Goal: Task Accomplishment & Management: Use online tool/utility

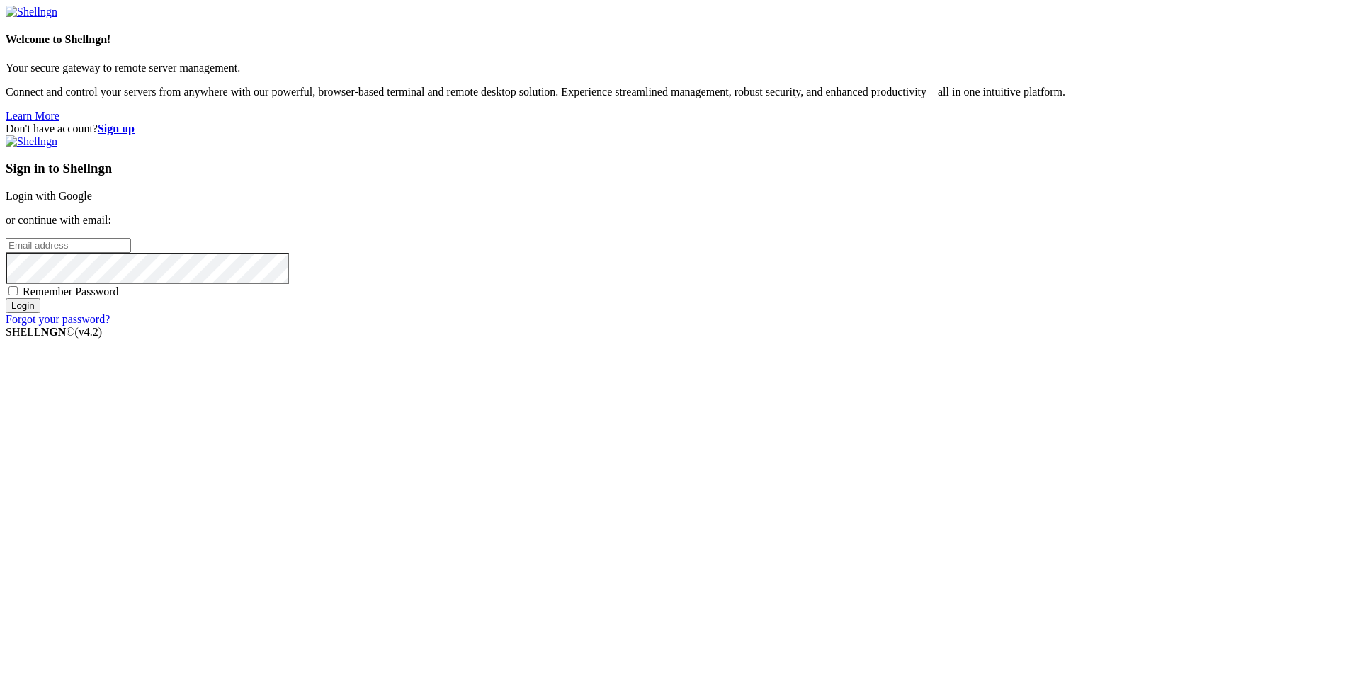
click at [92, 202] on link "Login with Google" at bounding box center [49, 196] width 86 height 12
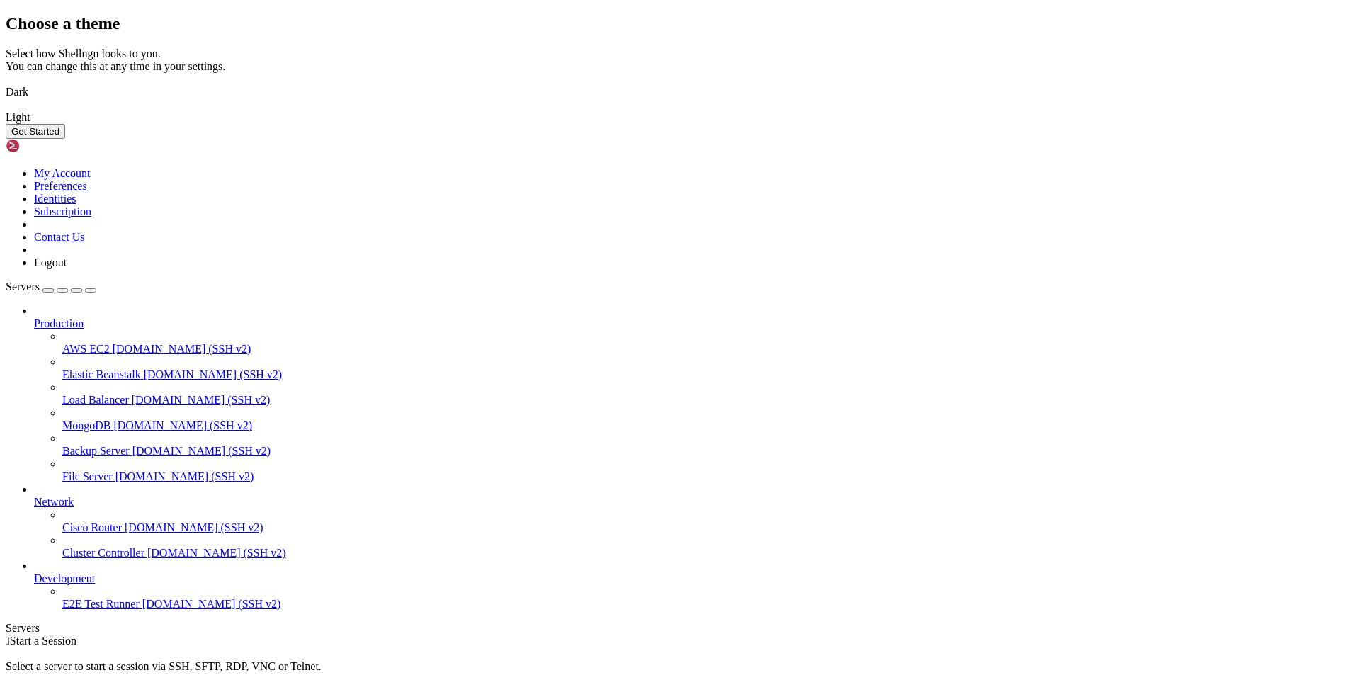
click at [65, 139] on button "Get Started" at bounding box center [36, 131] width 60 height 15
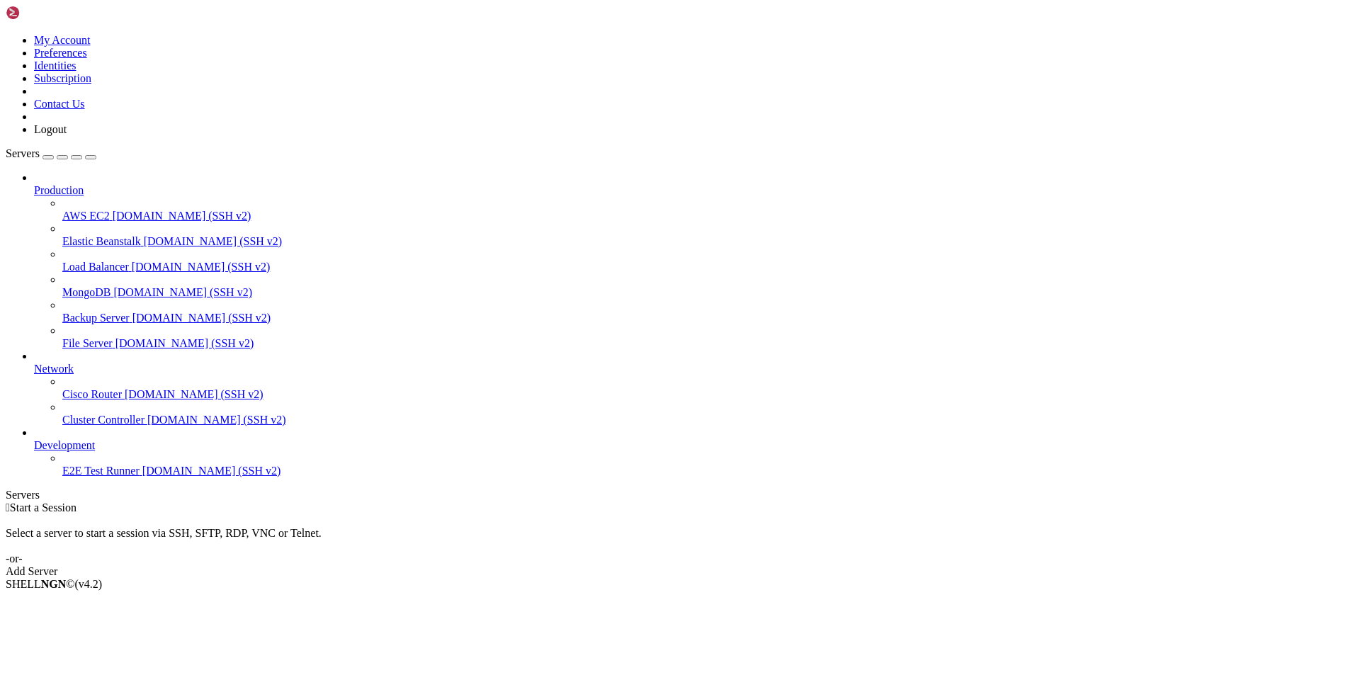
click at [67, 477] on span "E2E Test Runner" at bounding box center [100, 471] width 77 height 12
click at [753, 565] on div "Add Server" at bounding box center [680, 571] width 1349 height 13
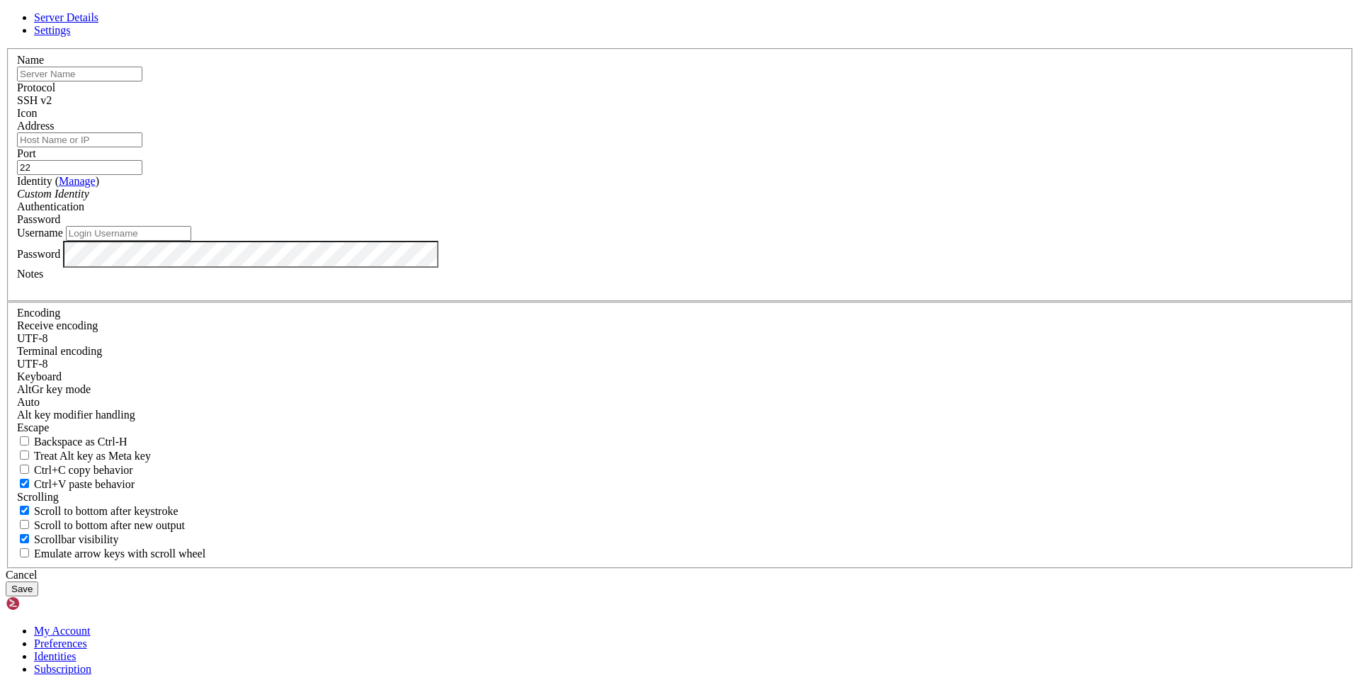
paste input "[PERSON_NAME]"
type input "[PERSON_NAME]"
click at [142, 147] on input "Address" at bounding box center [79, 139] width 125 height 15
paste input "[TECHNICAL_ID]"
type input "[TECHNICAL_ID]"
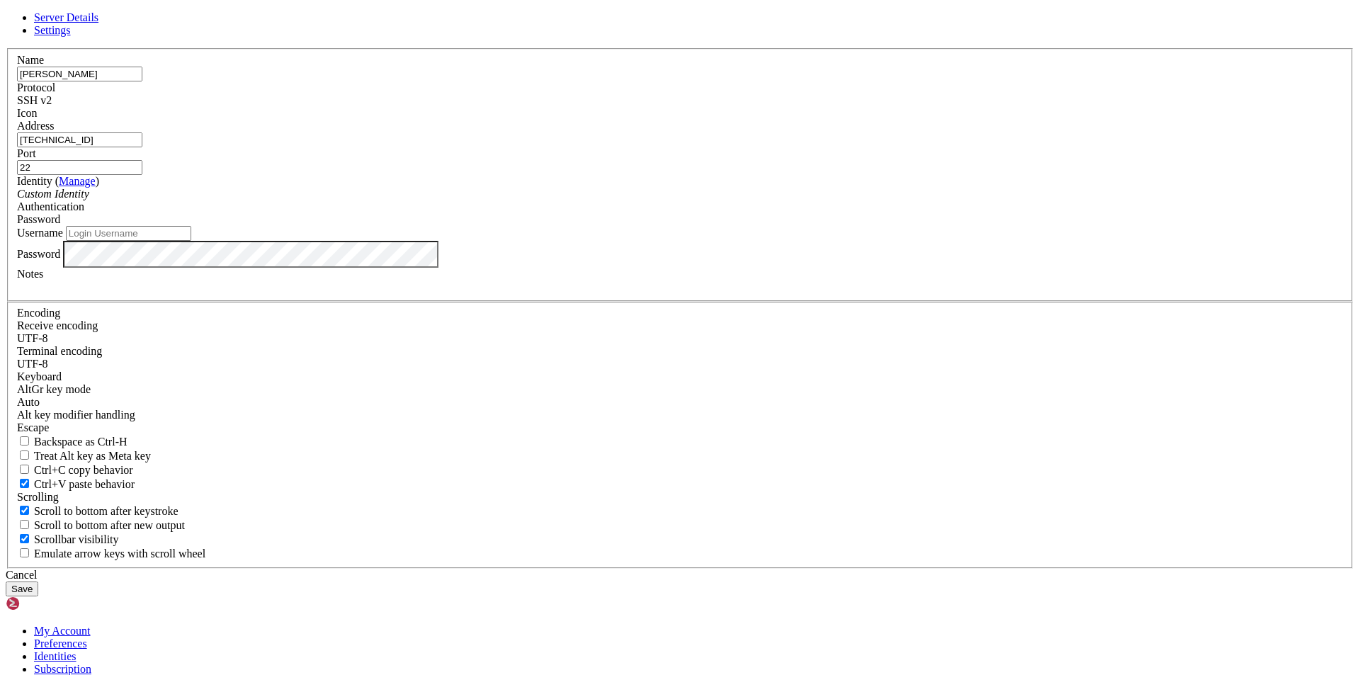
click at [191, 241] on input "Username" at bounding box center [128, 233] width 125 height 15
paste input "root"
type input "root"
click at [38, 582] on button "Save" at bounding box center [22, 589] width 33 height 15
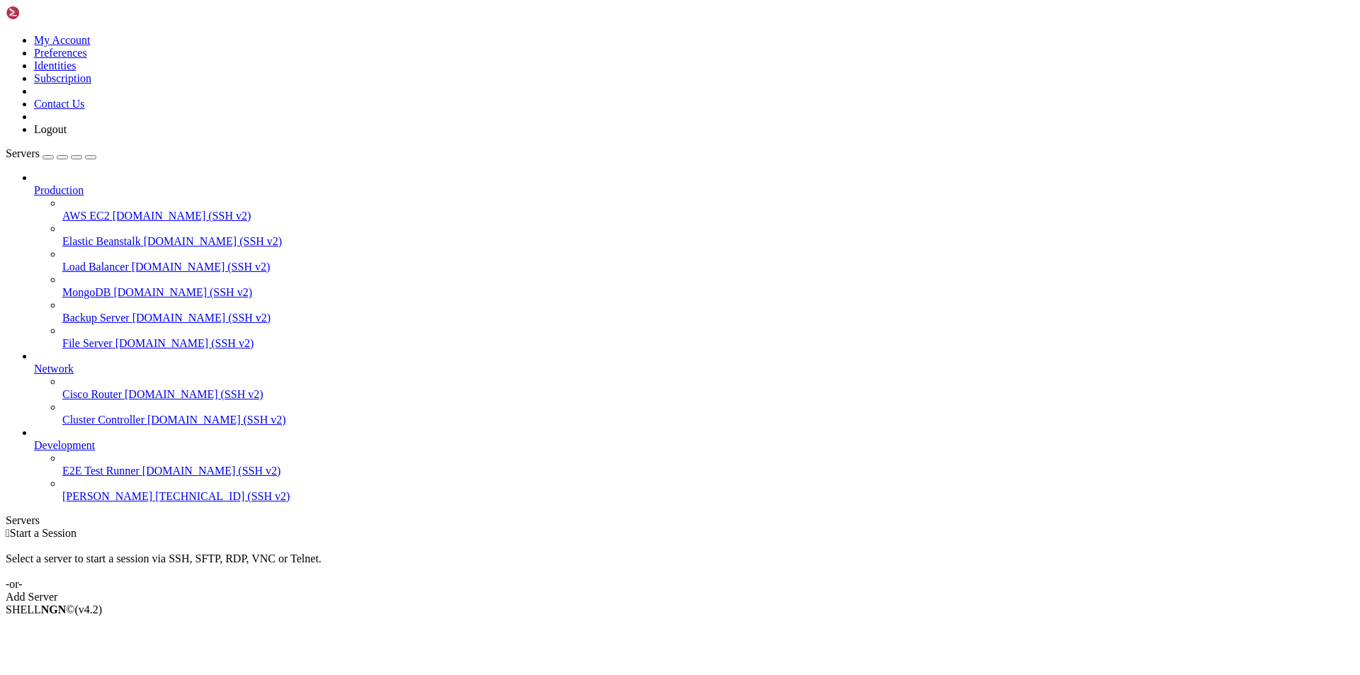
click at [155, 502] on span "[TECHNICAL_ID] (SSH v2)" at bounding box center [222, 496] width 135 height 12
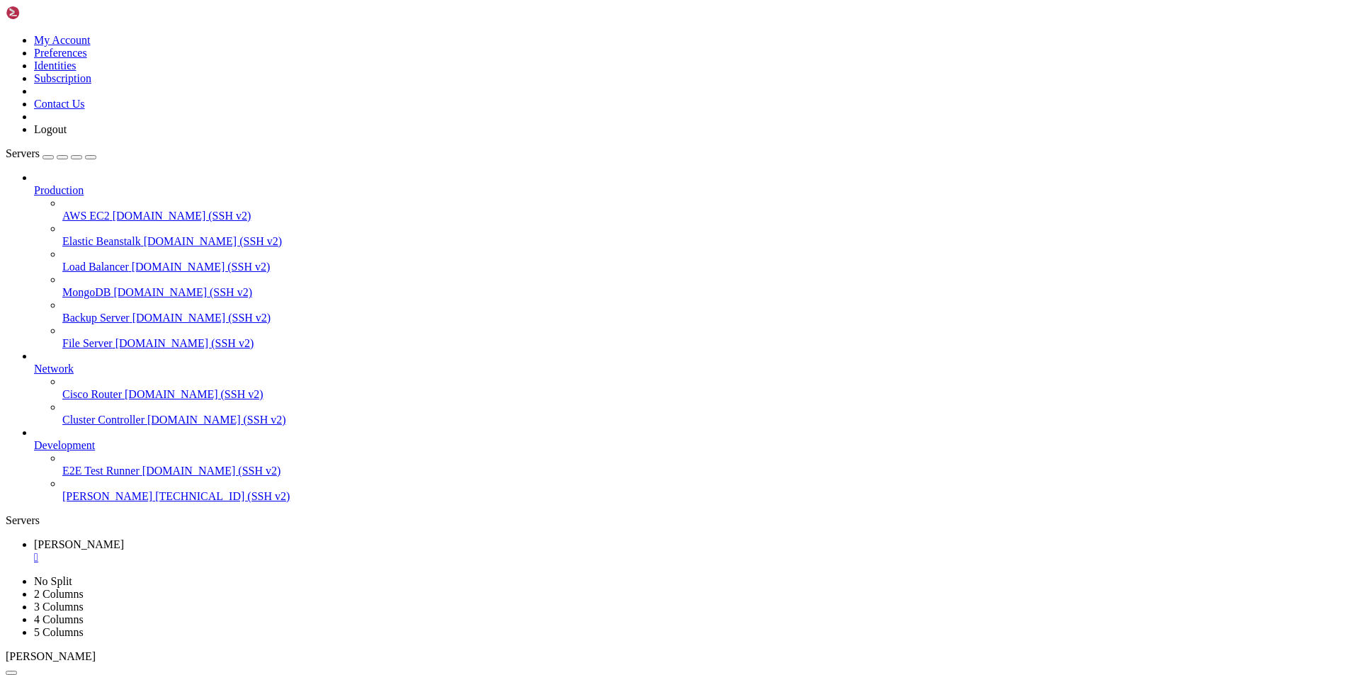
drag, startPoint x: 489, startPoint y: 1055, endPoint x: 13, endPoint y: 1044, distance: 476.8
drag, startPoint x: 503, startPoint y: 1050, endPoint x: 13, endPoint y: 1025, distance: 490.8
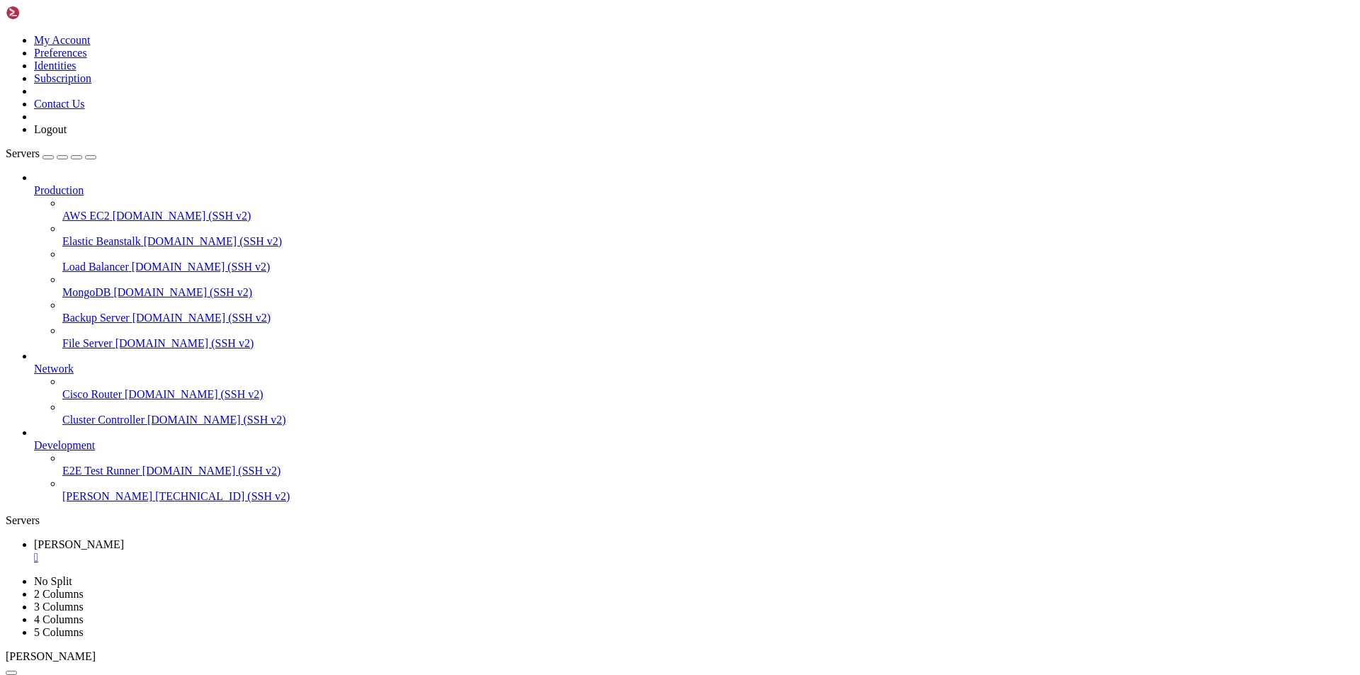
drag, startPoint x: 222, startPoint y: 1153, endPoint x: 725, endPoint y: 1150, distance: 502.9
drag, startPoint x: 687, startPoint y: 1155, endPoint x: 271, endPoint y: 1153, distance: 416.5
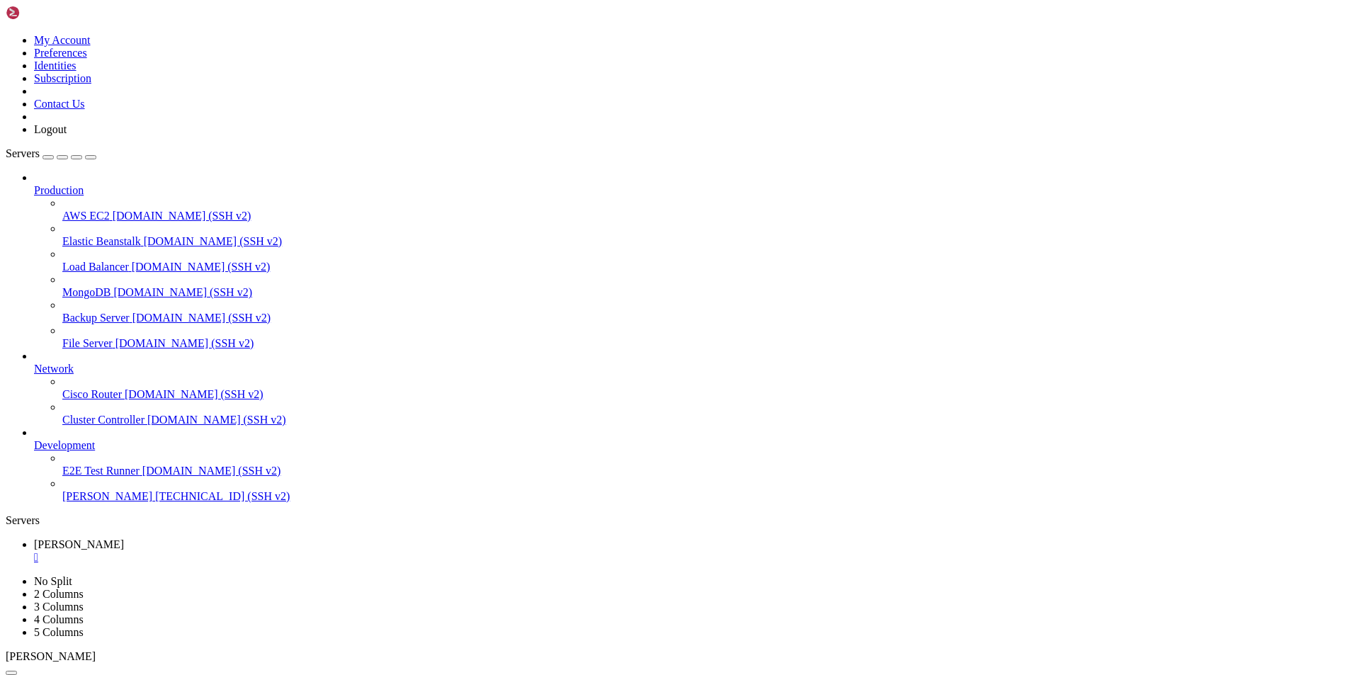
drag, startPoint x: 531, startPoint y: 1150, endPoint x: 335, endPoint y: 1150, distance: 195.5
drag, startPoint x: 320, startPoint y: 1200, endPoint x: 619, endPoint y: 1201, distance: 298.9
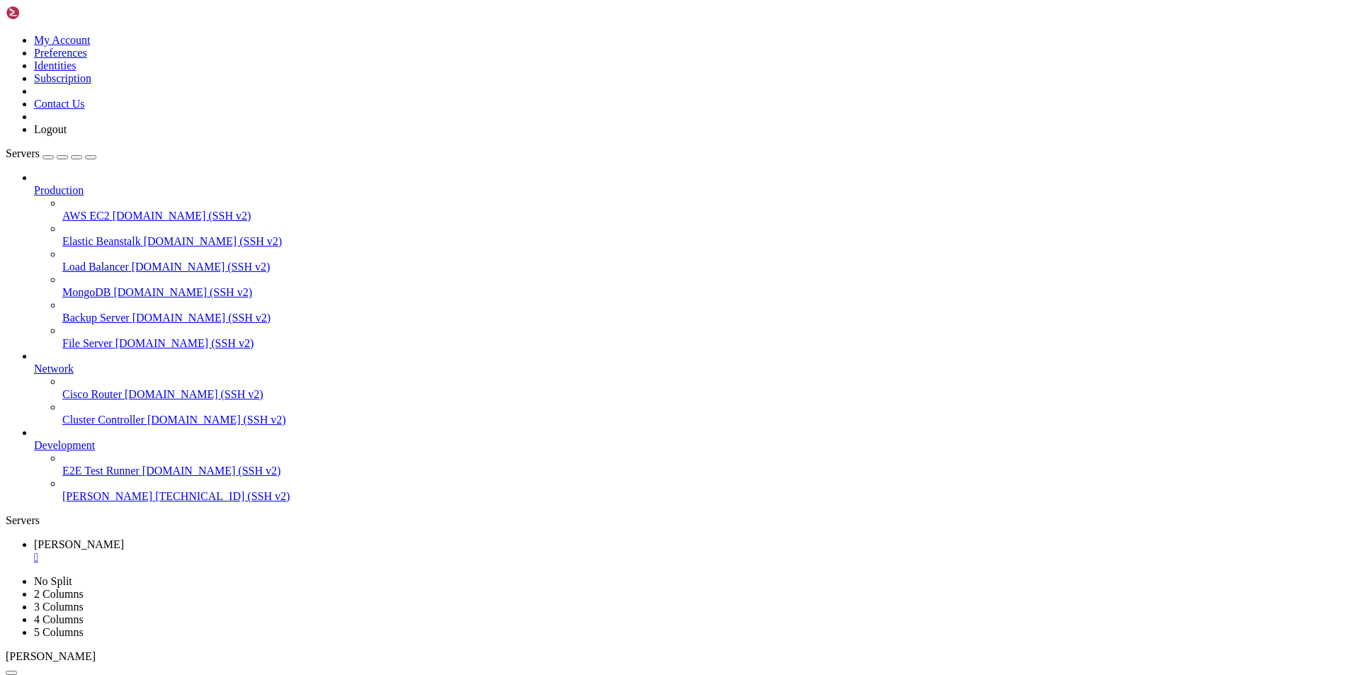
drag, startPoint x: 213, startPoint y: 1236, endPoint x: 12, endPoint y: 1148, distance: 219.1
drag, startPoint x: 317, startPoint y: 1256, endPoint x: 618, endPoint y: 1243, distance: 301.3
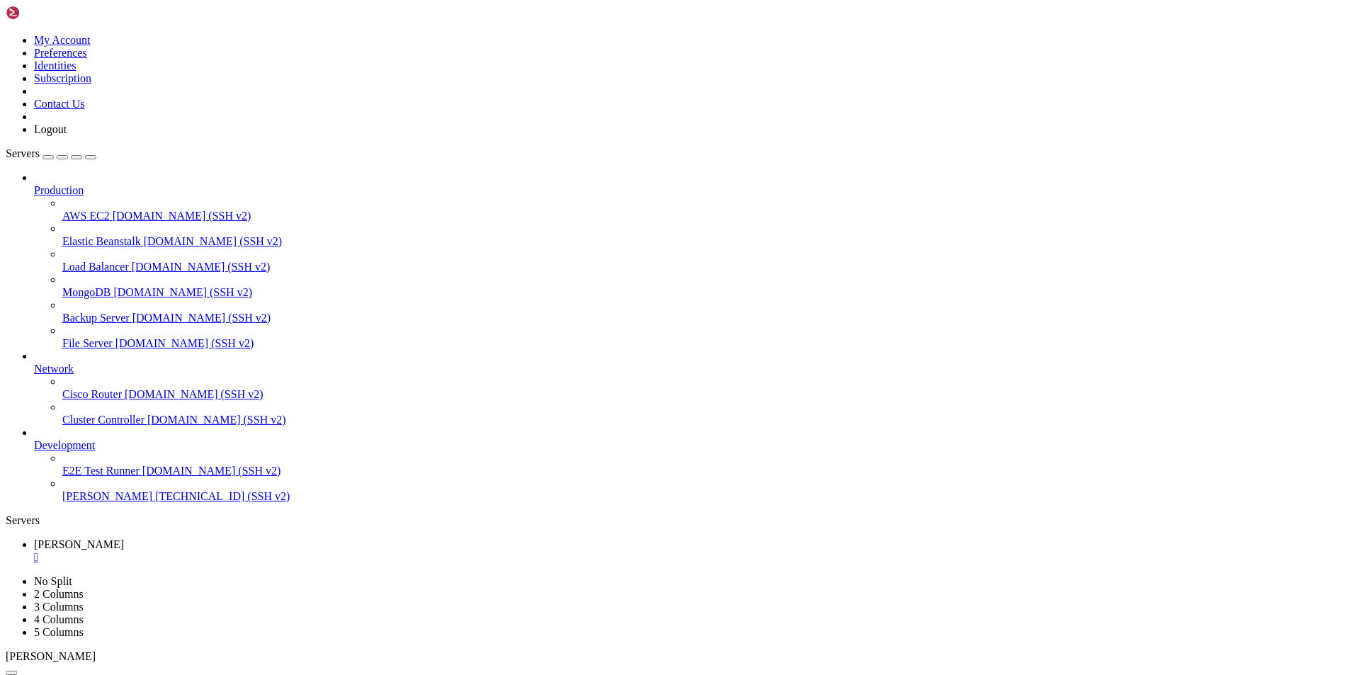
drag, startPoint x: 337, startPoint y: 1276, endPoint x: 616, endPoint y: 1276, distance: 279.1
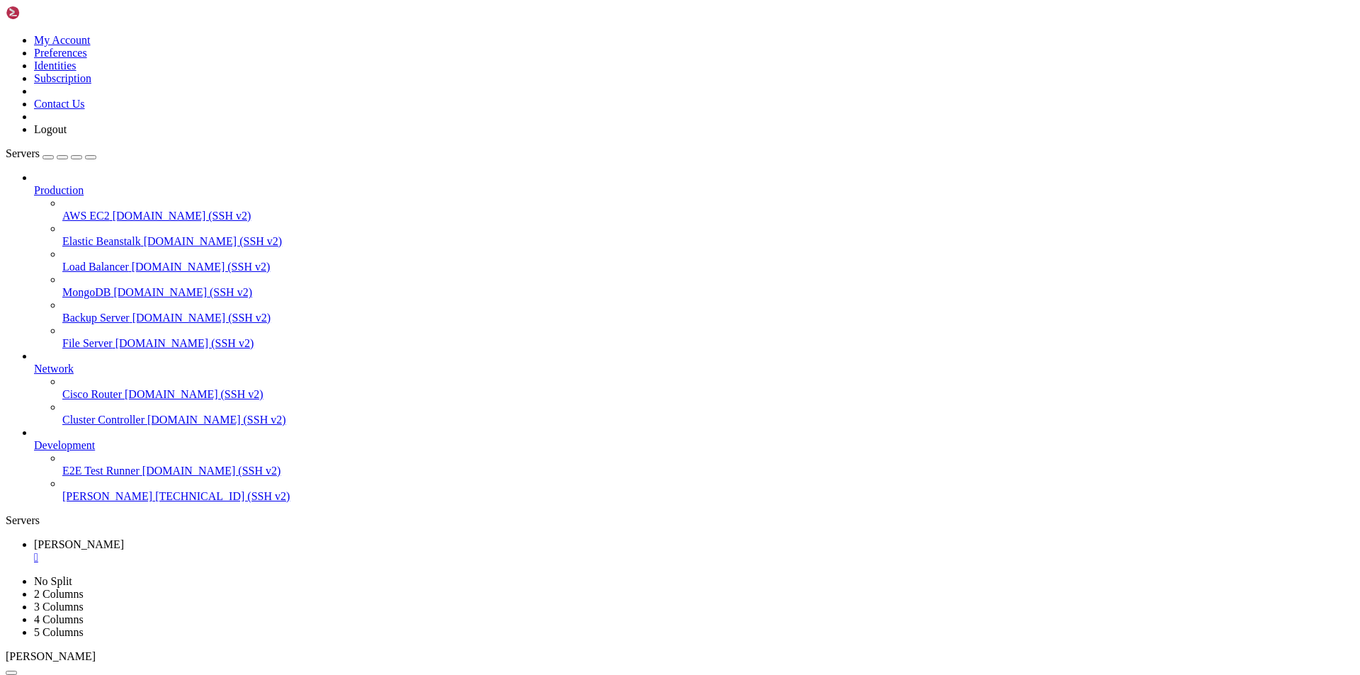
scroll to position [13, 3]
drag, startPoint x: 358, startPoint y: 1364, endPoint x: 601, endPoint y: 1354, distance: 243.2
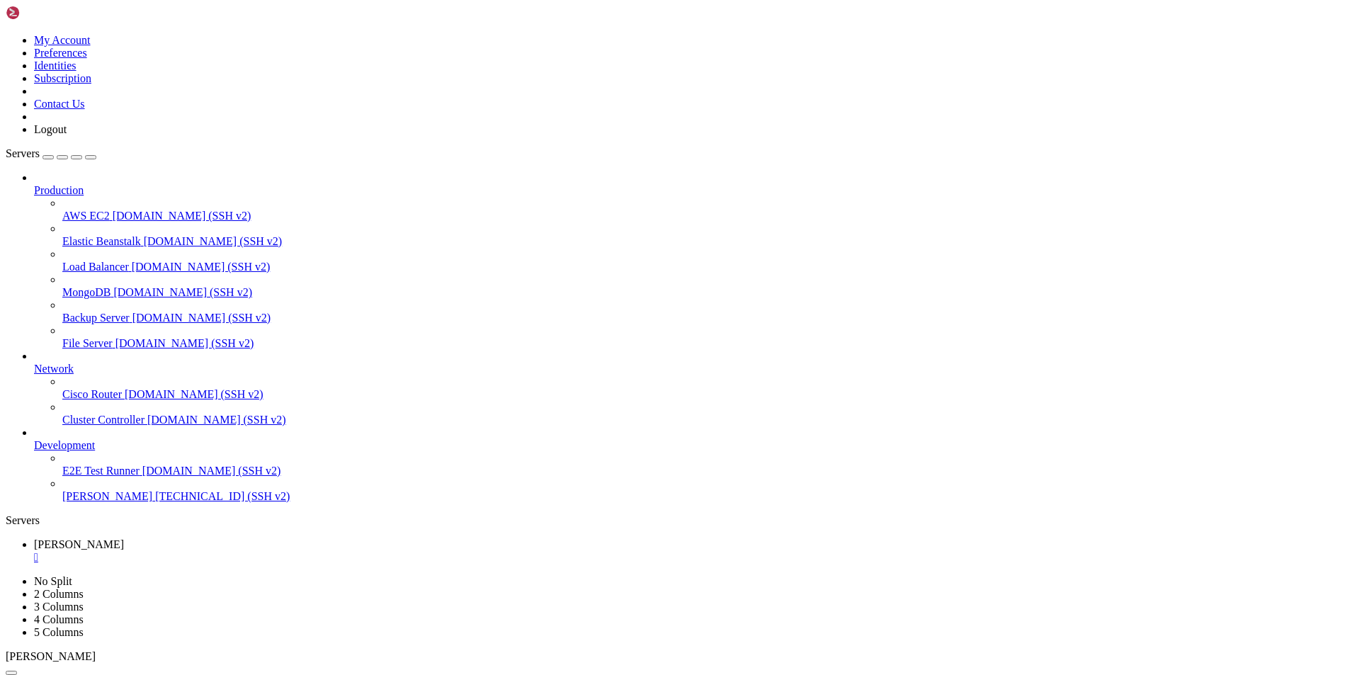
scroll to position [60, 0]
drag, startPoint x: 323, startPoint y: 1364, endPoint x: 562, endPoint y: 1361, distance: 238.7
drag, startPoint x: 189, startPoint y: 1366, endPoint x: 13, endPoint y: 1178, distance: 257.6
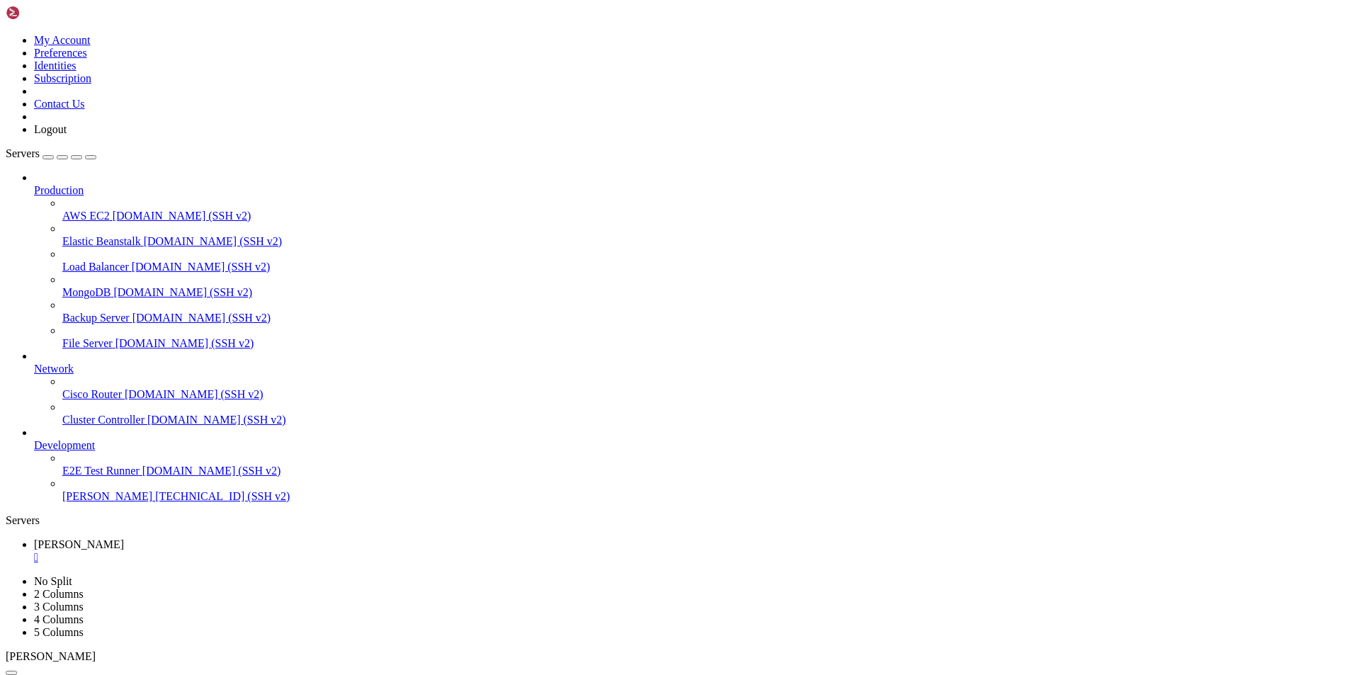
scroll to position [349, 0]
drag, startPoint x: 327, startPoint y: 1365, endPoint x: 698, endPoint y: 1329, distance: 372.2
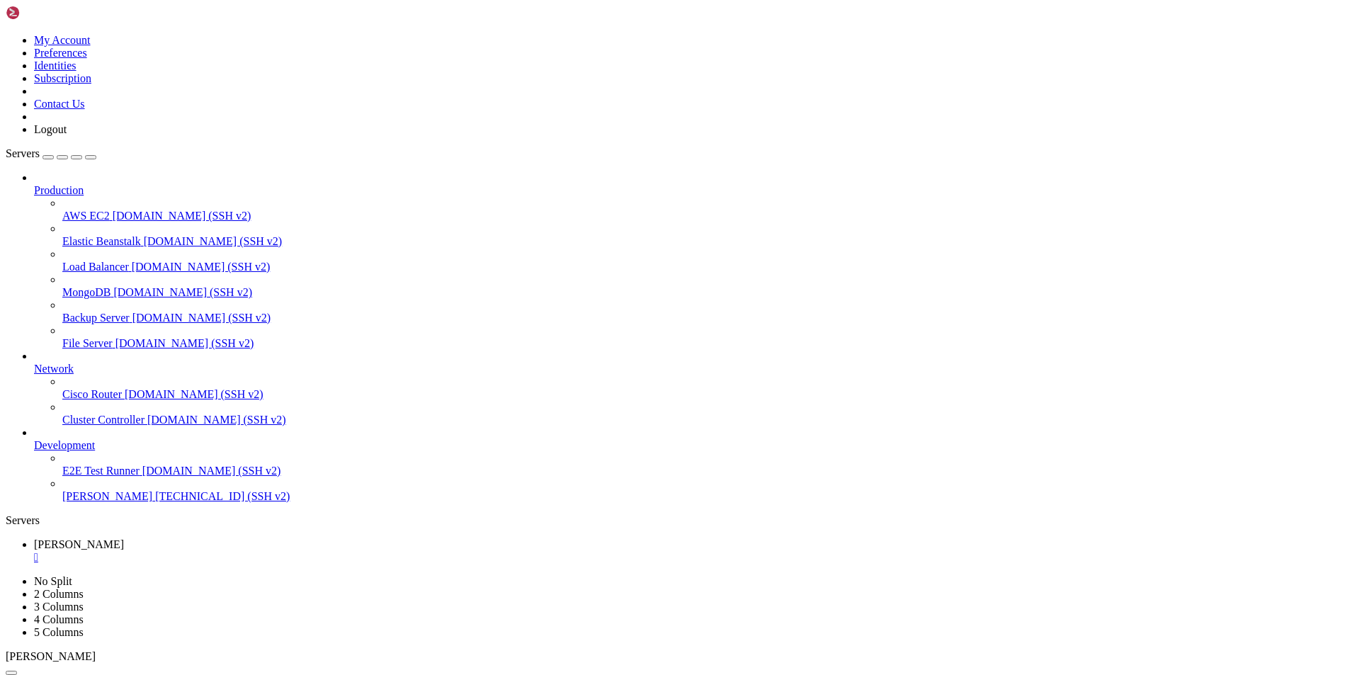
scroll to position [7213, 0]
drag, startPoint x: 181, startPoint y: 1370, endPoint x: 179, endPoint y: 1350, distance: 20.0
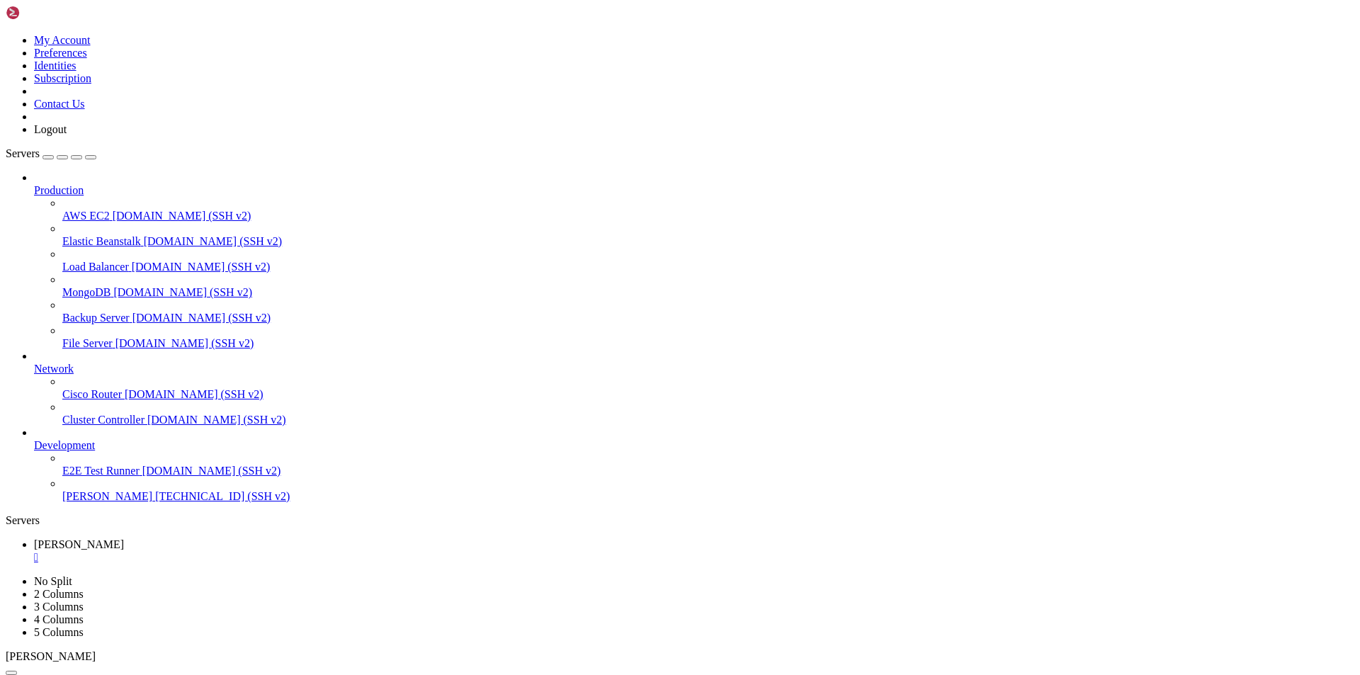
drag, startPoint x: 176, startPoint y: 1366, endPoint x: 12, endPoint y: 1179, distance: 248.0
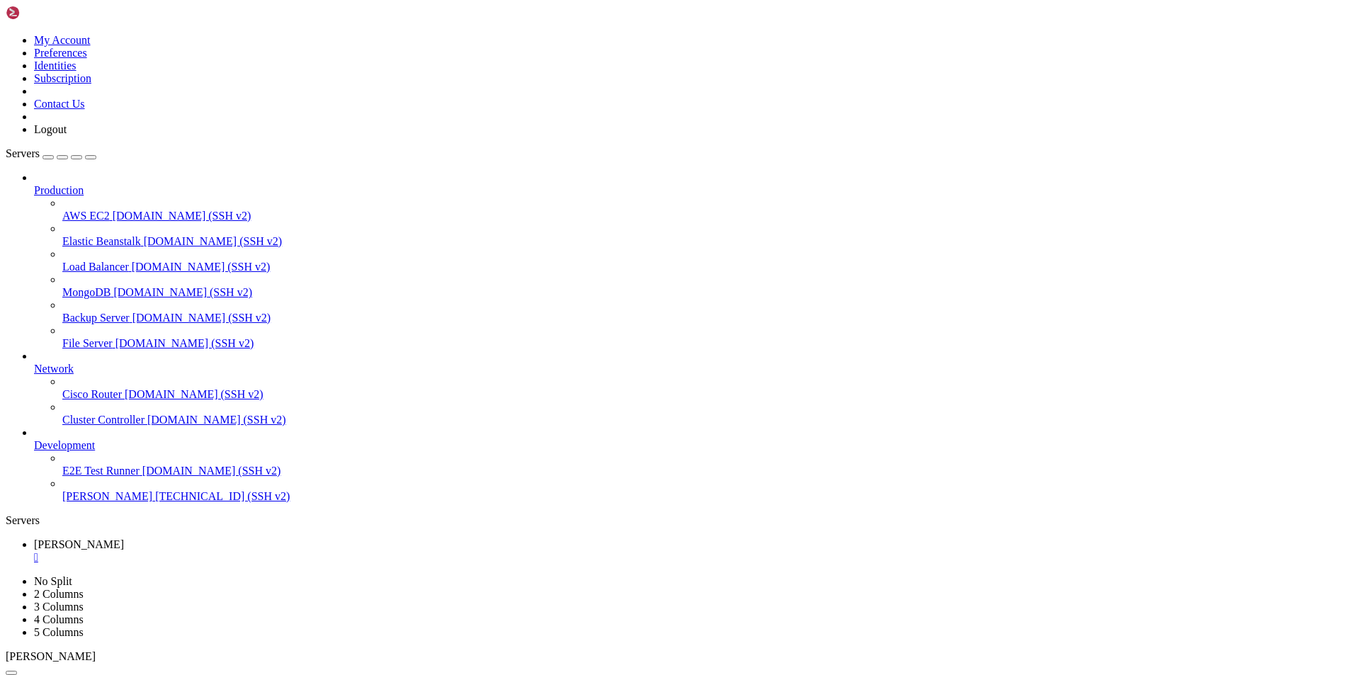
scroll to position [13764, 0]
